Goal: Task Accomplishment & Management: Use online tool/utility

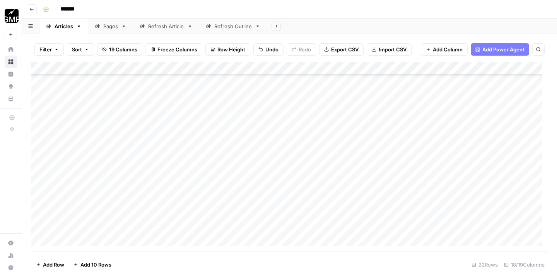
scroll to position [590, 0]
click at [109, 27] on div "Pages" at bounding box center [110, 26] width 15 height 8
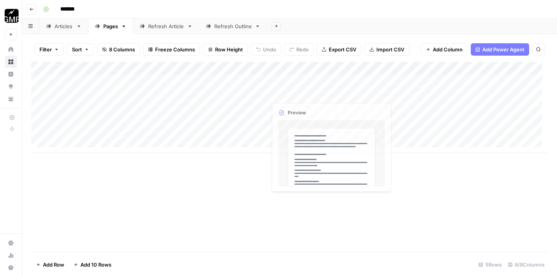
click at [291, 82] on div "Add Column" at bounding box center [289, 107] width 516 height 91
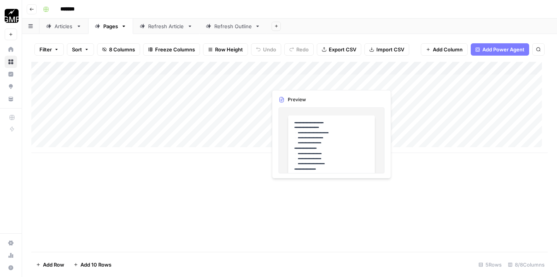
click at [291, 82] on div "Add Column" at bounding box center [289, 107] width 516 height 91
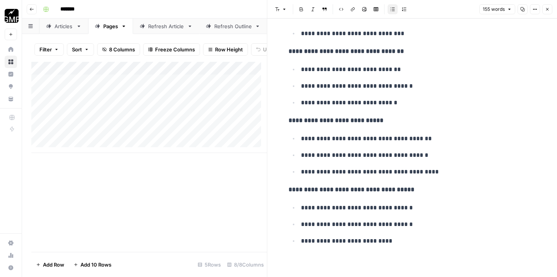
scroll to position [362, 0]
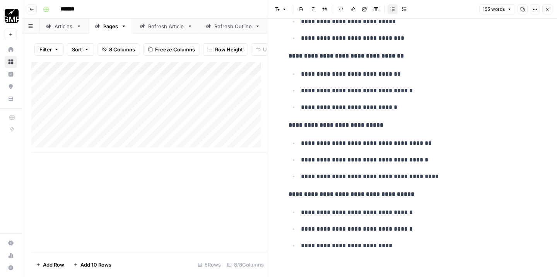
click at [548, 11] on icon "button" at bounding box center [547, 9] width 5 height 5
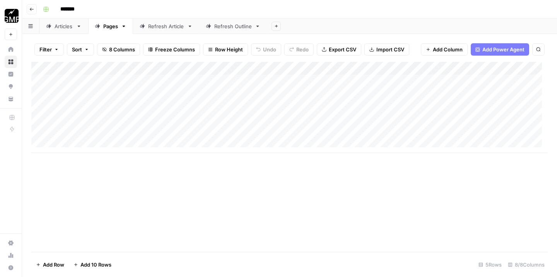
click at [63, 27] on div "Articles" at bounding box center [64, 26] width 19 height 8
